Goal: Task Accomplishment & Management: Complete application form

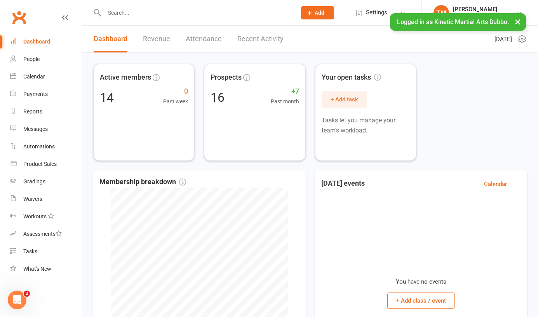
click at [519, 22] on button "×" at bounding box center [518, 21] width 14 height 17
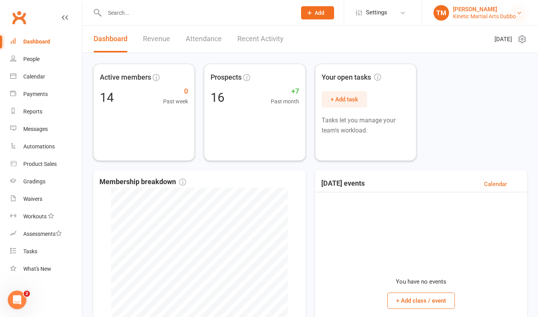
click at [518, 12] on icon at bounding box center [519, 13] width 6 height 6
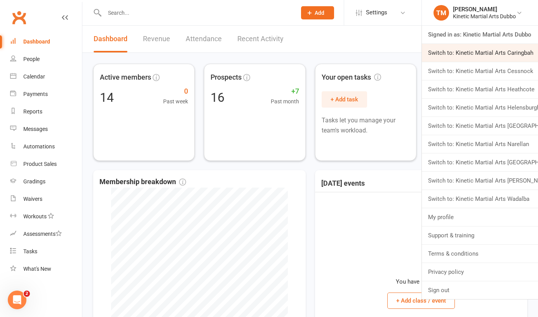
click at [514, 48] on link "Switch to: Kinetic Martial Arts Caringbah" at bounding box center [480, 53] width 116 height 18
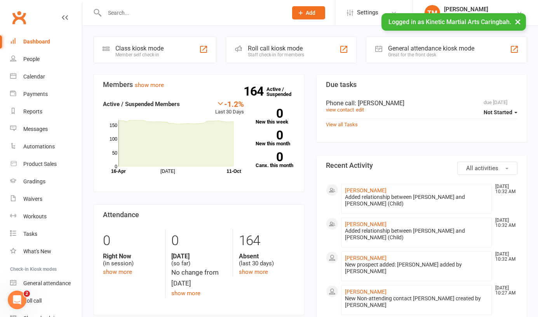
click at [139, 12] on input "text" at bounding box center [192, 12] width 180 height 11
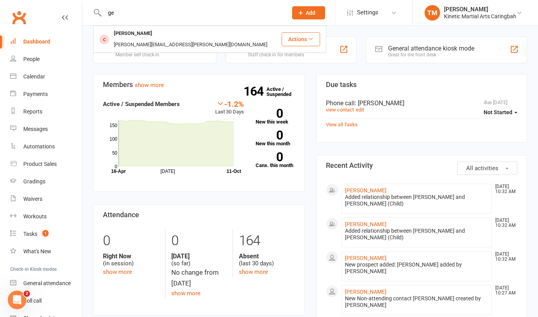
type input "g"
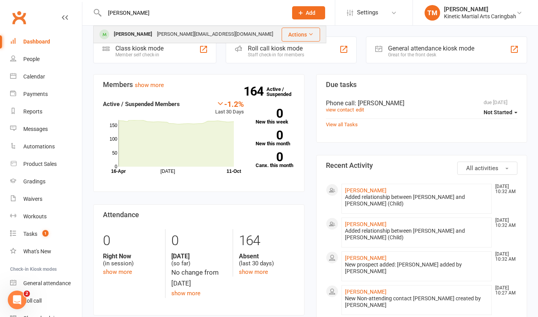
type input "[PERSON_NAME]"
click at [156, 34] on div "[PERSON_NAME][EMAIL_ADDRESS][DOMAIN_NAME]" at bounding box center [215, 34] width 121 height 11
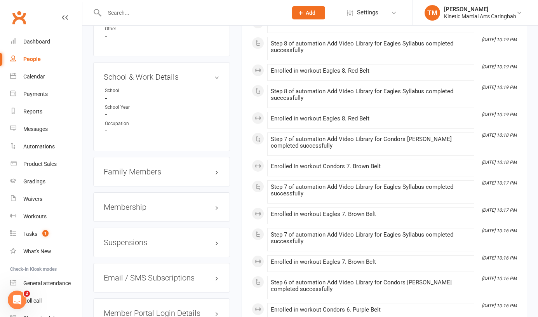
scroll to position [807, 0]
click at [217, 206] on h3 "Membership" at bounding box center [162, 206] width 116 height 9
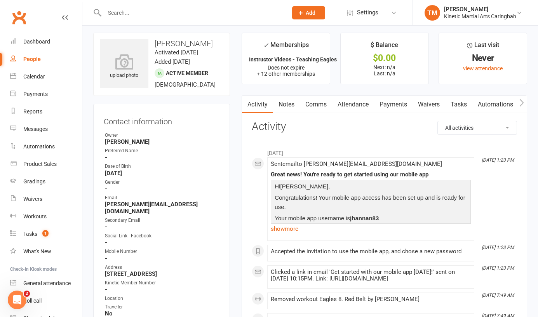
scroll to position [0, 0]
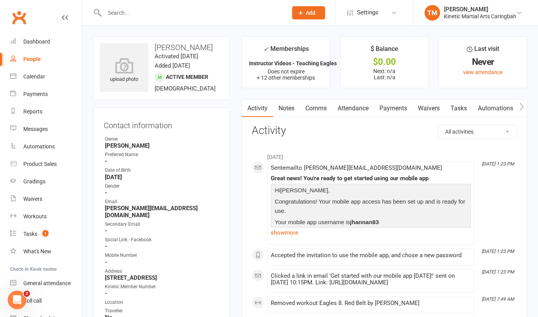
click at [145, 8] on input "text" at bounding box center [192, 12] width 180 height 11
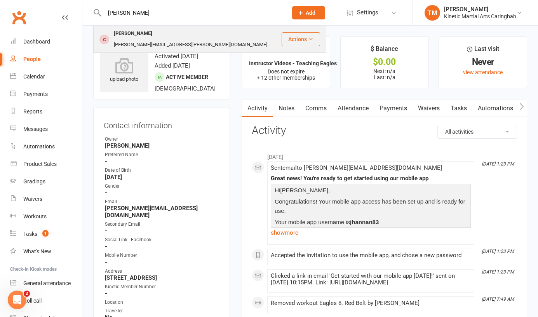
type input "[PERSON_NAME]"
click at [136, 35] on div "[PERSON_NAME]" at bounding box center [132, 33] width 43 height 11
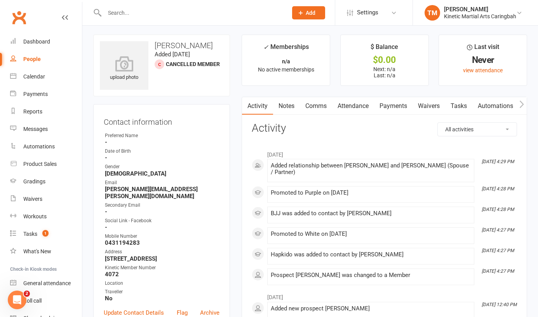
scroll to position [2, 0]
click at [130, 308] on link "Update Contact Details" at bounding box center [134, 312] width 60 height 9
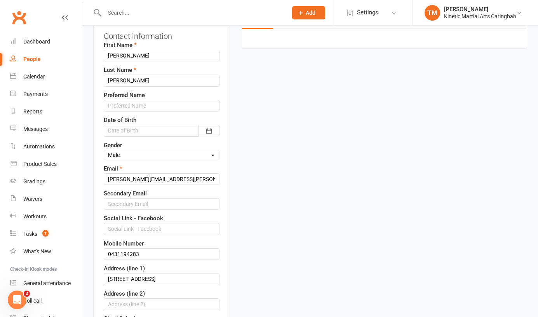
scroll to position [97, 0]
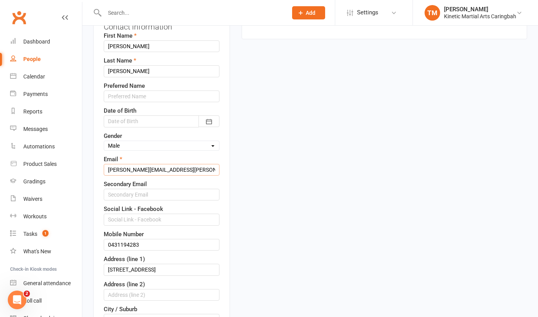
click at [200, 169] on input "[PERSON_NAME][EMAIL_ADDRESS][PERSON_NAME][DOMAIN_NAME]" at bounding box center [162, 170] width 116 height 12
paste input "[PERSON_NAME][EMAIL_ADDRESS][PERSON_NAME][DOMAIN_NAME]"
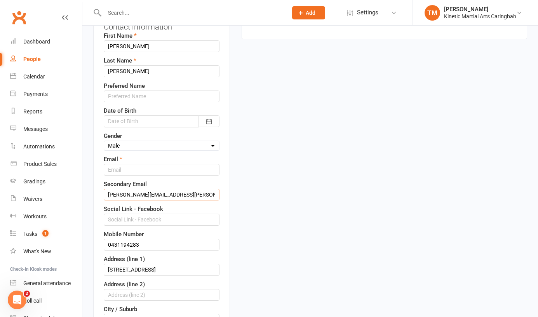
type input "[PERSON_NAME][EMAIL_ADDRESS][PERSON_NAME][DOMAIN_NAME]"
type input "[PERSON_NAME][EMAIL_ADDRESS][DOMAIN_NAME]"
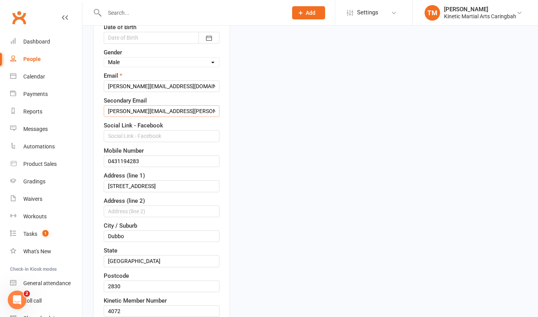
scroll to position [183, 0]
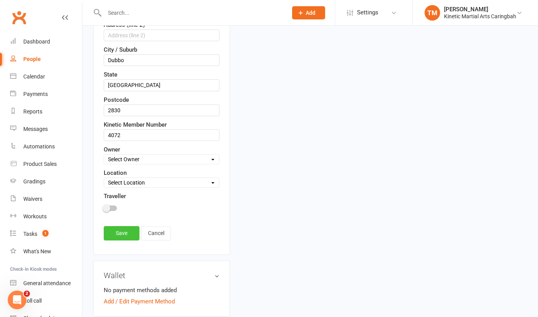
click at [120, 236] on link "Save" at bounding box center [122, 233] width 36 height 14
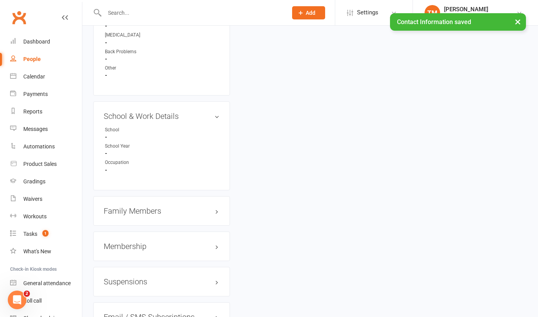
scroll to position [867, 0]
click at [211, 240] on h3 "Membership" at bounding box center [162, 244] width 116 height 9
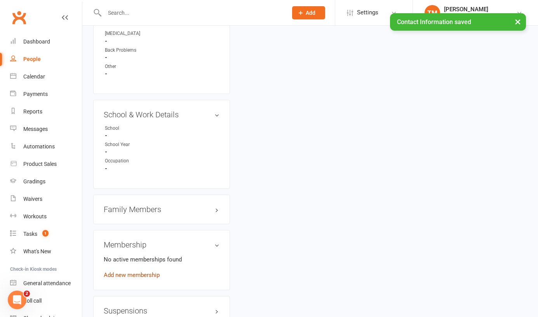
click at [143, 272] on link "Add new membership" at bounding box center [132, 275] width 56 height 7
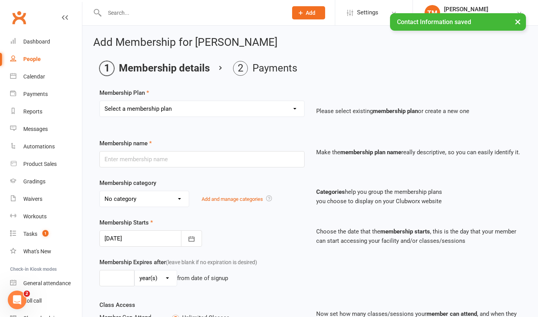
click at [205, 111] on select "Select a membership plan Create new Membership Plan Training Fees - $68 Fortnig…" at bounding box center [202, 109] width 204 height 16
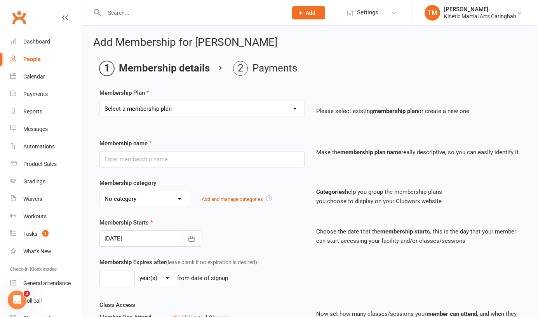
select select "3"
click at [100, 101] on select "Select a membership plan Create new Membership Plan Training Fees - $68 Fortnig…" at bounding box center [202, 109] width 204 height 16
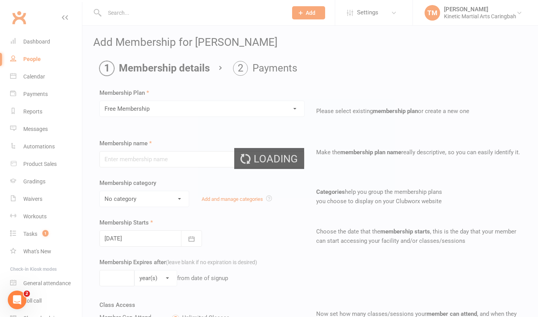
type input "Free Membership"
select select "7"
type input "0"
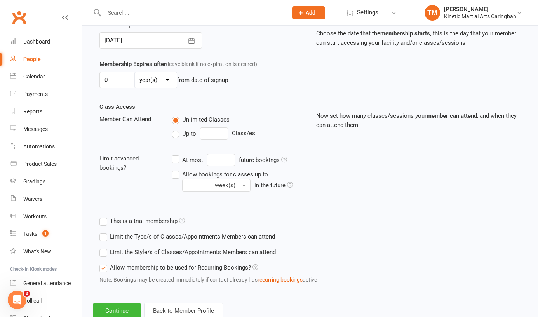
scroll to position [222, 0]
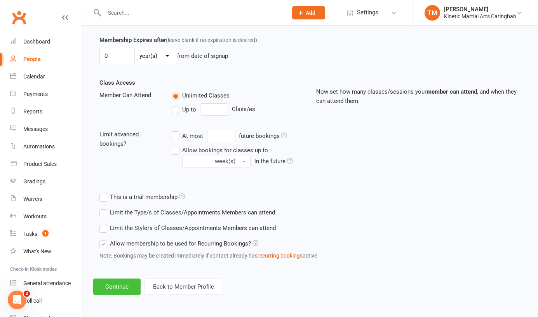
click at [113, 284] on button "Continue" at bounding box center [116, 287] width 47 height 16
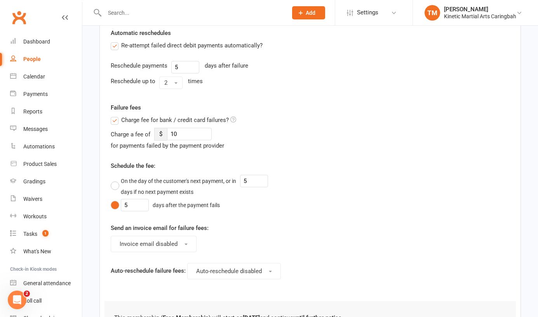
scroll to position [351, 0]
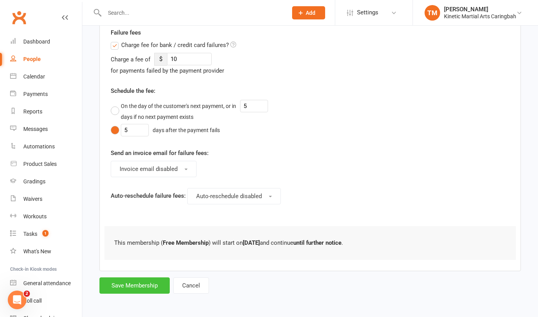
click at [134, 281] on button "Save Membership" at bounding box center [134, 285] width 70 height 16
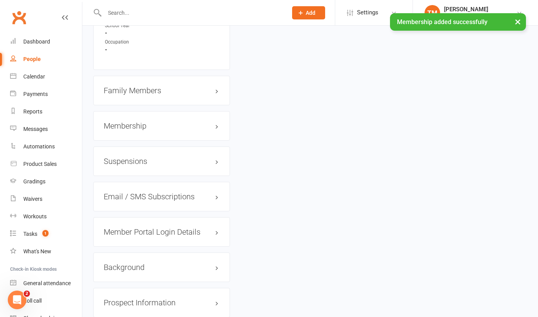
scroll to position [935, 0]
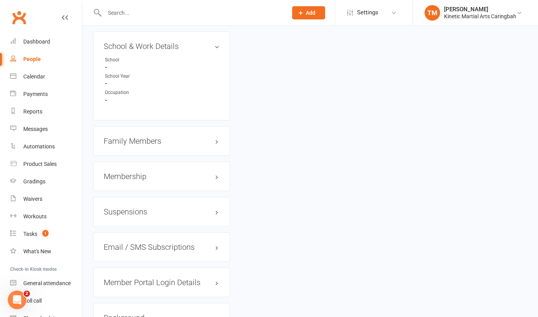
click at [216, 172] on h3 "Membership" at bounding box center [162, 176] width 116 height 9
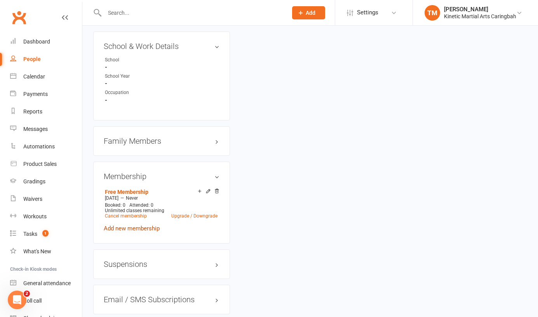
click at [127, 225] on link "Add new membership" at bounding box center [132, 228] width 56 height 7
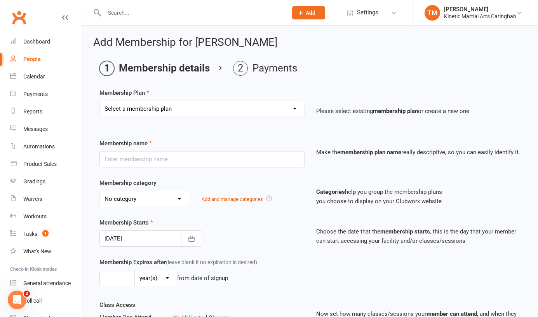
click at [202, 99] on div "Membership Plan Select a membership plan Create new Membership Plan Training Fe…" at bounding box center [310, 108] width 422 height 40
click at [195, 106] on select "Select a membership plan Create new Membership Plan Training Fees - $68 Fortnig…" at bounding box center [202, 109] width 204 height 16
select select "17"
click at [100, 101] on select "Select a membership plan Create new Membership Plan Training Fees - $68 Fortnig…" at bounding box center [202, 109] width 204 height 16
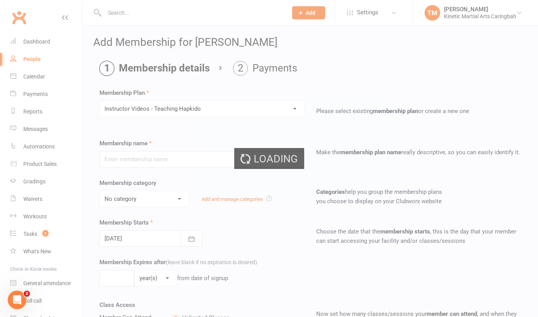
type input "Instructor Videos - Teaching Hapkido"
select select "8"
type input "0"
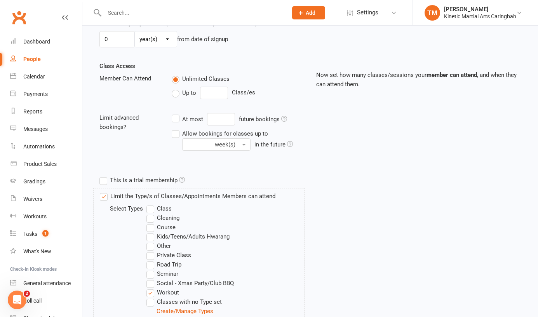
scroll to position [363, 0]
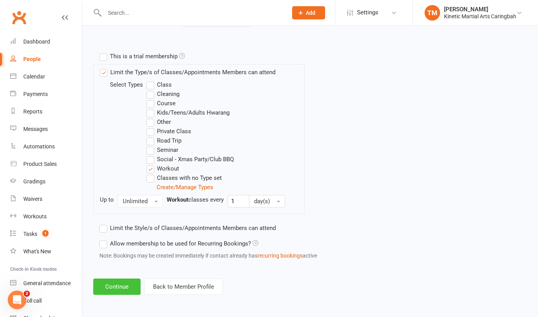
click at [118, 284] on button "Continue" at bounding box center [116, 287] width 47 height 16
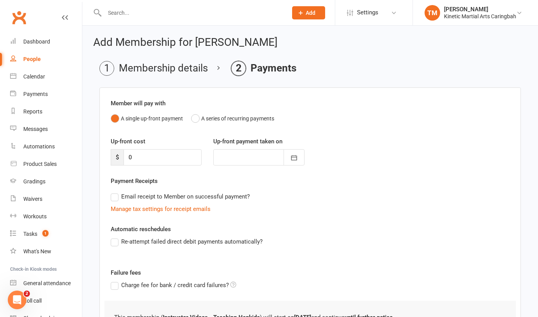
scroll to position [75, 0]
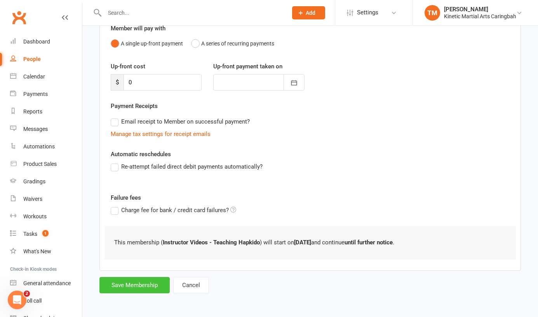
click at [127, 283] on button "Save Membership" at bounding box center [134, 285] width 70 height 16
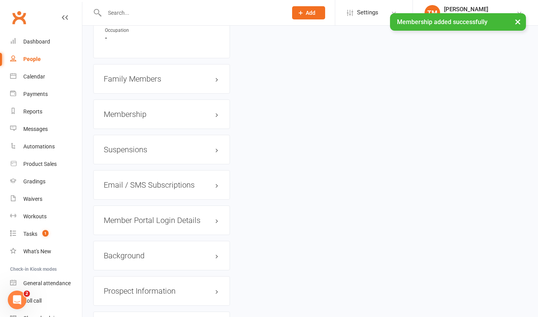
scroll to position [909, 0]
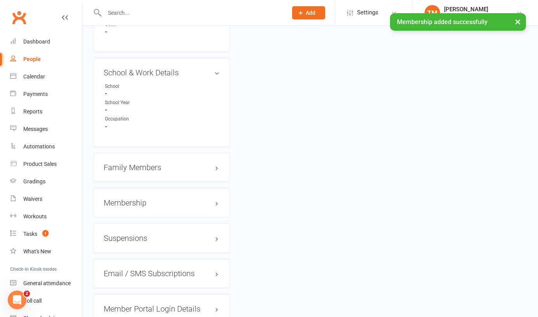
click at [212, 199] on h3 "Membership" at bounding box center [162, 203] width 116 height 9
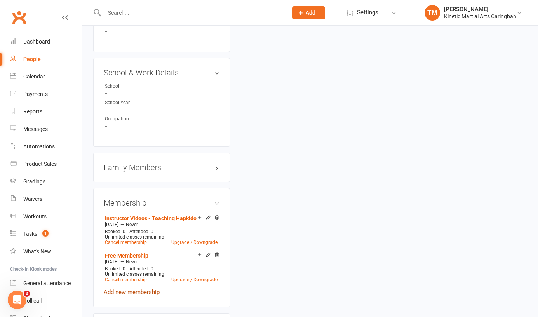
click at [117, 289] on link "Add new membership" at bounding box center [132, 292] width 56 height 7
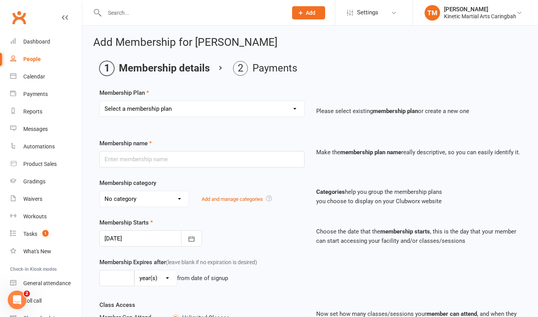
click at [202, 106] on select "Select a membership plan Create new Membership Plan Training Fees - $68 Fortnig…" at bounding box center [202, 109] width 204 height 16
select select "19"
click at [100, 101] on select "Select a membership plan Create new Membership Plan Training Fees - $68 Fortnig…" at bounding box center [202, 109] width 204 height 16
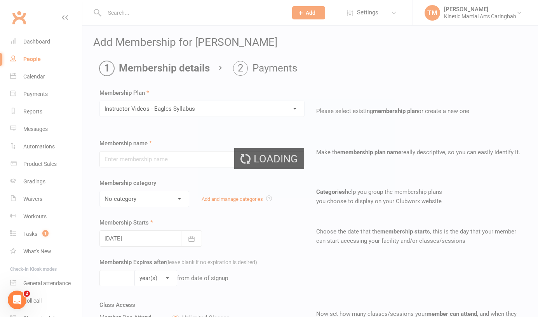
type input "Instructor Videos - Eagles Syllabus"
select select "8"
type input "0"
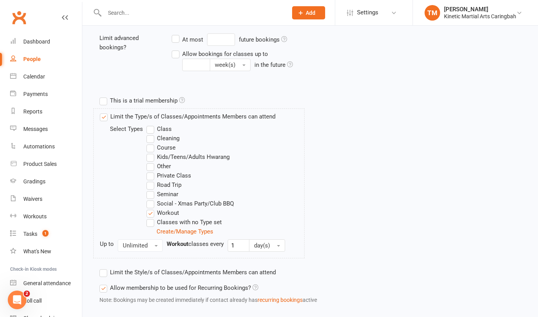
scroll to position [363, 0]
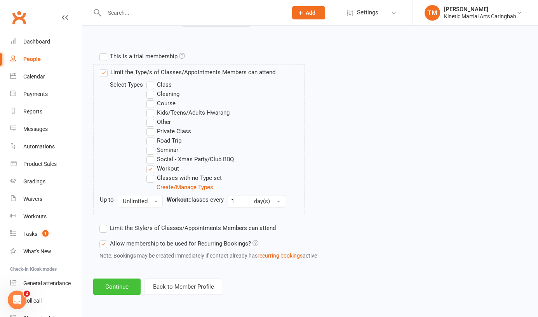
click at [109, 285] on button "Continue" at bounding box center [116, 287] width 47 height 16
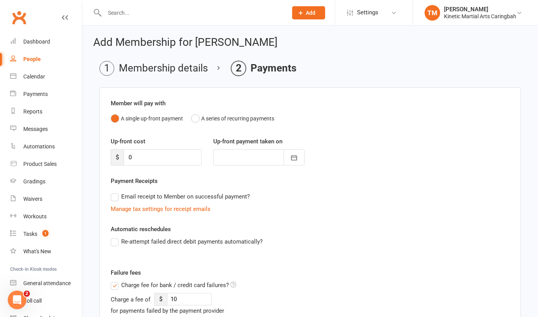
scroll to position [240, 0]
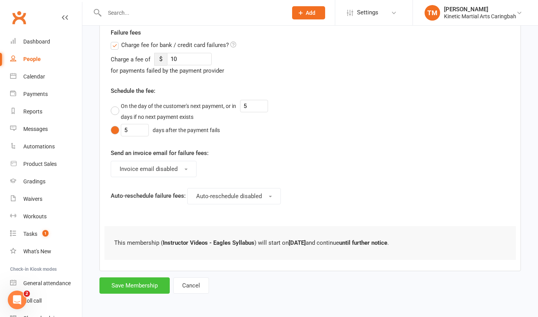
click at [125, 283] on button "Save Membership" at bounding box center [134, 285] width 70 height 16
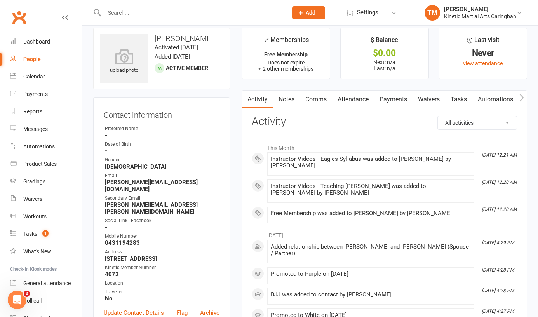
scroll to position [14, 0]
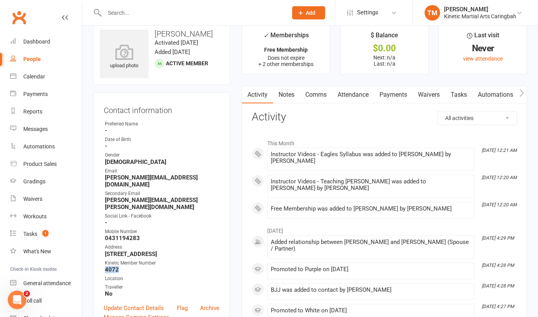
drag, startPoint x: 106, startPoint y: 264, endPoint x: 120, endPoint y: 264, distance: 13.6
click at [120, 266] on strong "4072" at bounding box center [162, 269] width 115 height 7
copy strong "4072"
